Goal: Navigation & Orientation: Find specific page/section

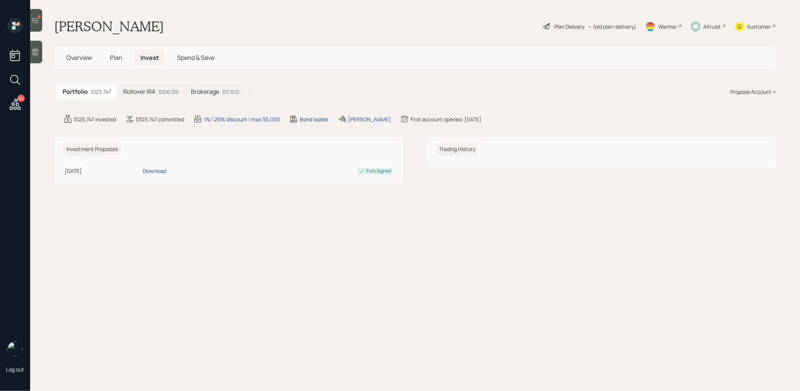
click at [218, 94] on h5 "Brokerage" at bounding box center [205, 91] width 28 height 7
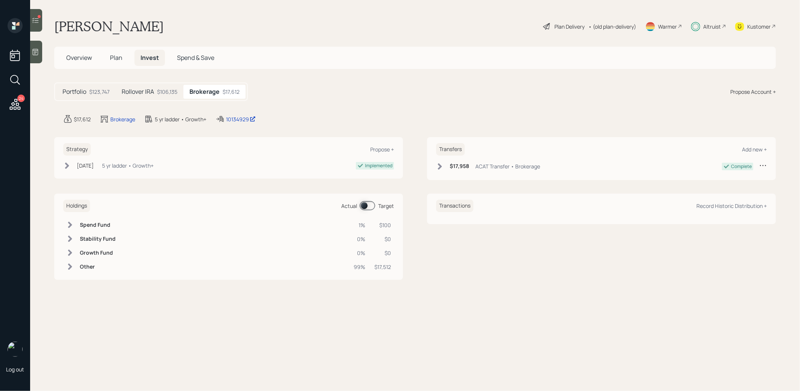
click at [112, 57] on span "Plan" at bounding box center [116, 57] width 12 height 8
